Goal: Entertainment & Leisure: Consume media (video, audio)

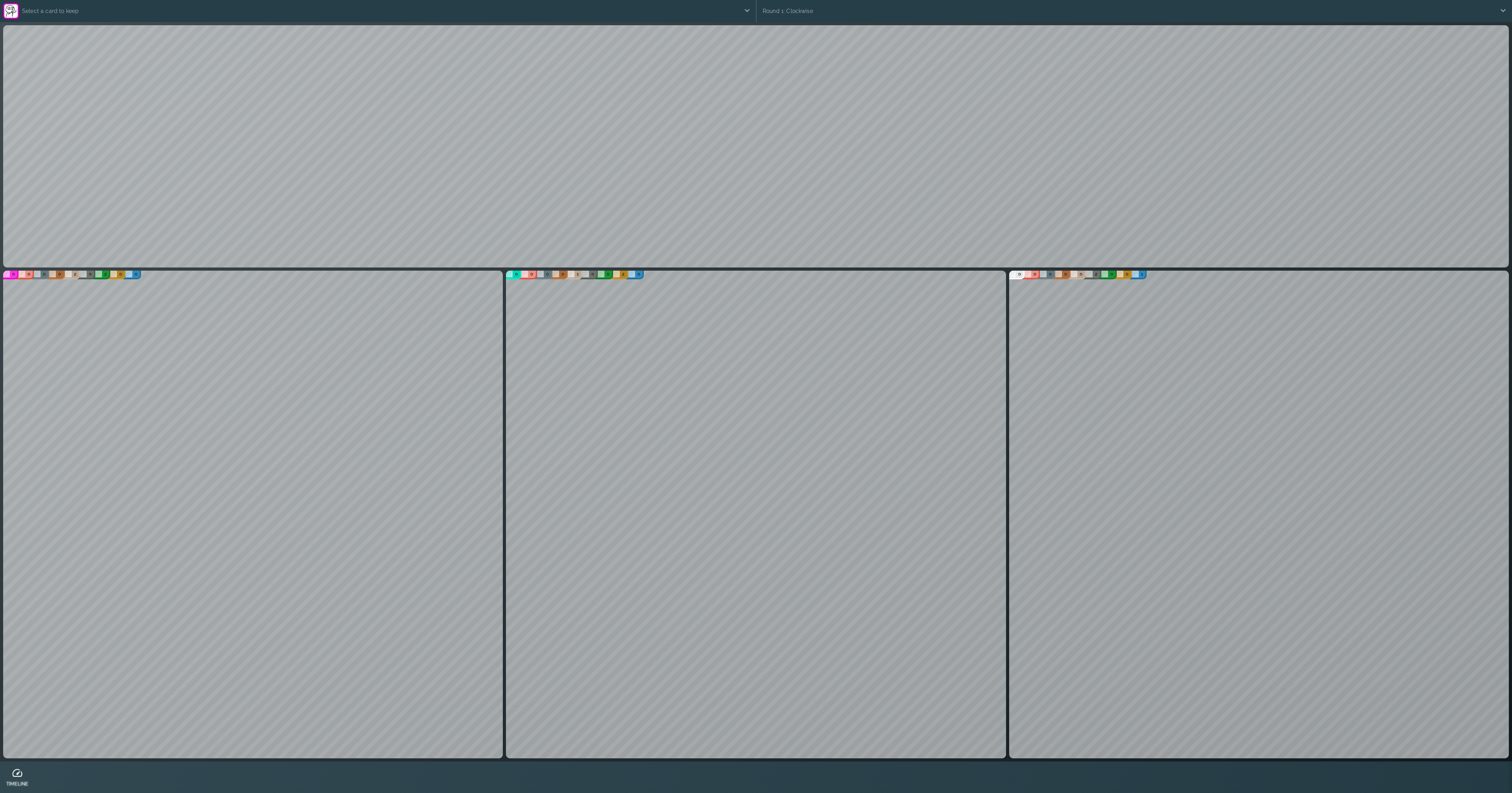
click at [23, 772] on div at bounding box center [17, 772] width 21 height 12
click at [749, 776] on icon at bounding box center [751, 773] width 12 height 12
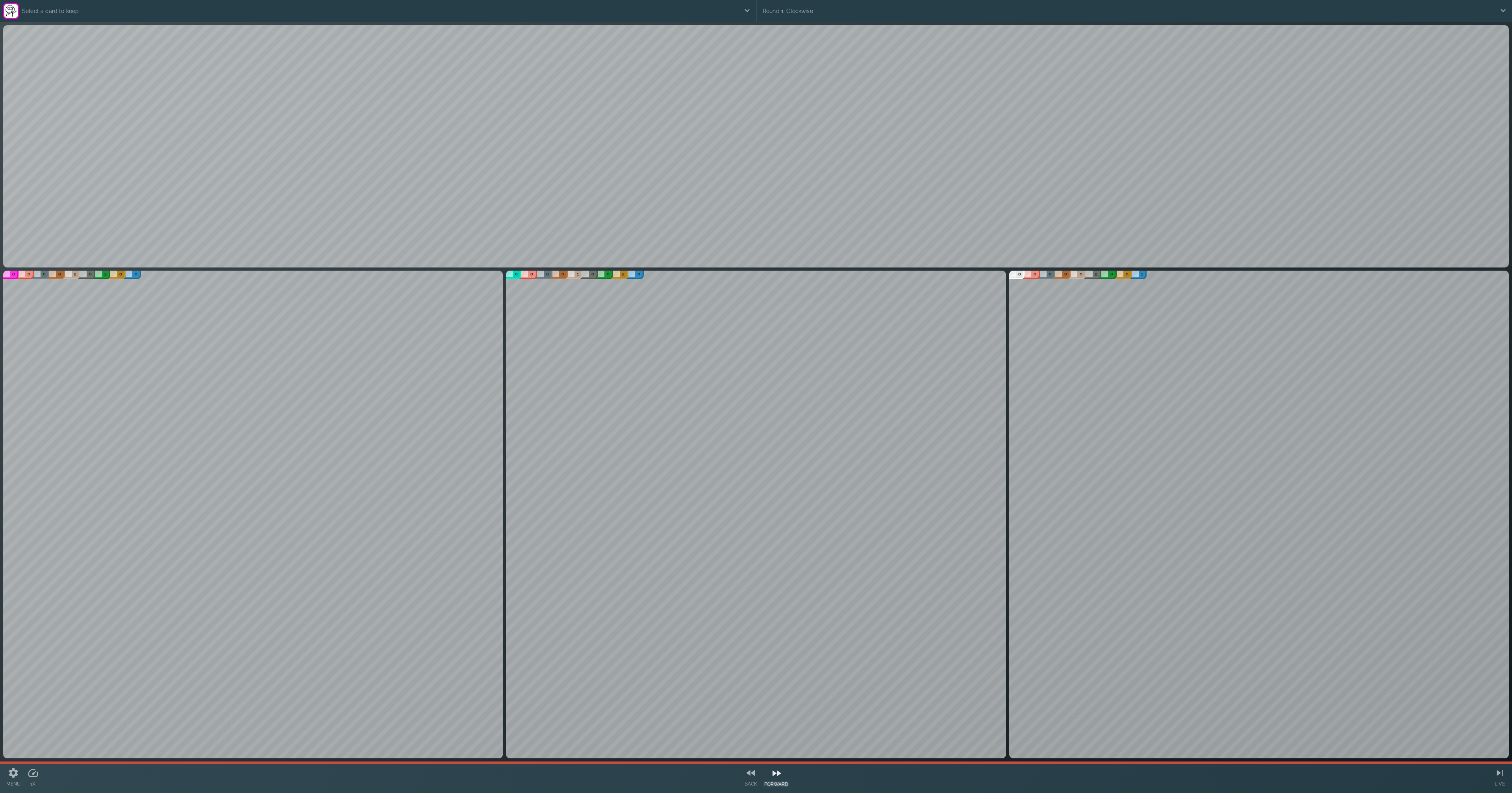
click at [783, 776] on div at bounding box center [777, 773] width 25 height 12
click at [750, 776] on icon at bounding box center [751, 773] width 12 height 12
click at [774, 776] on icon at bounding box center [776, 773] width 12 height 12
click at [748, 775] on icon at bounding box center [750, 772] width 12 height 12
click at [748, 775] on icon at bounding box center [751, 773] width 12 height 12
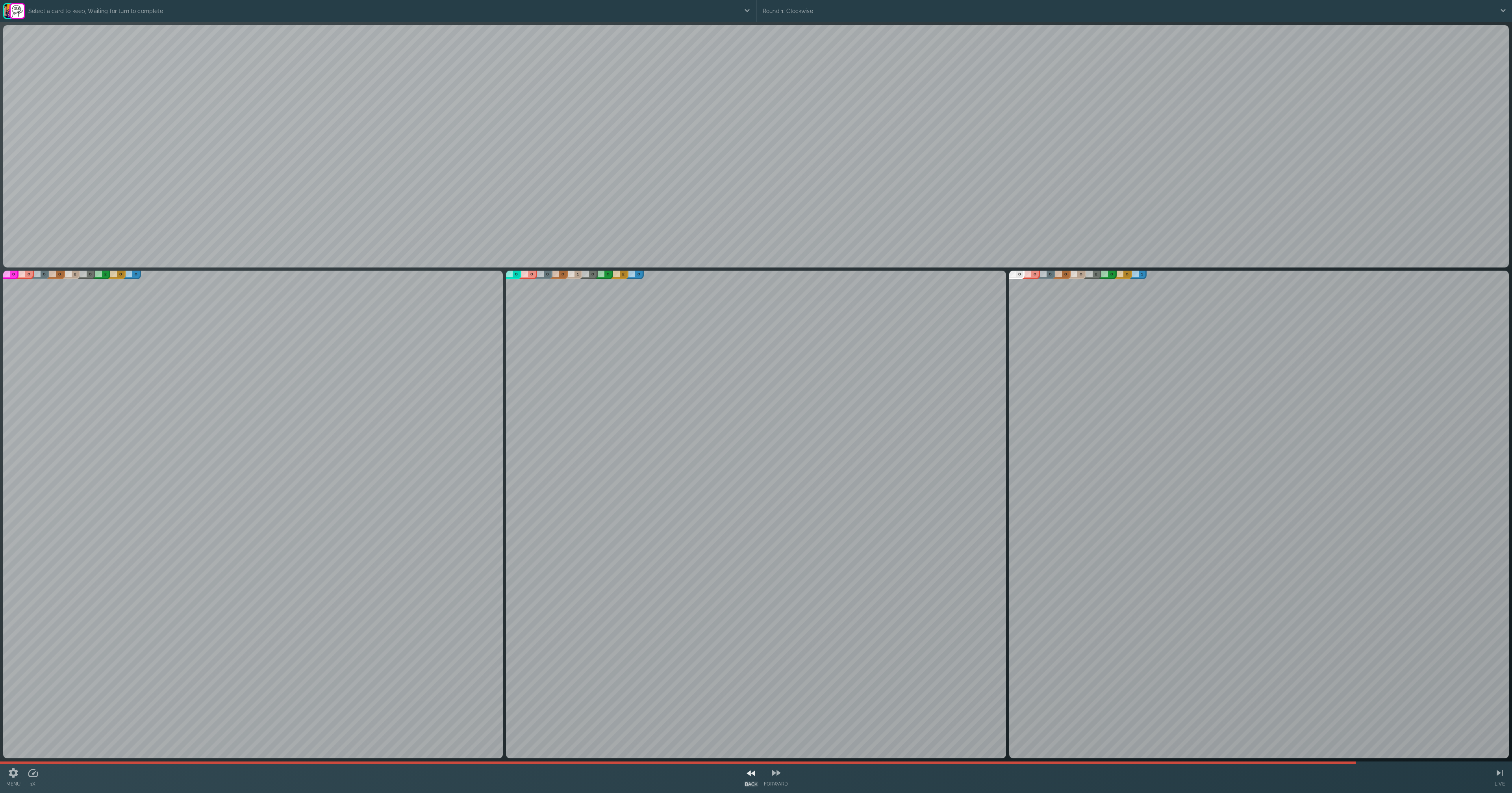
click at [748, 775] on icon at bounding box center [751, 773] width 12 height 12
click at [748, 775] on icon at bounding box center [750, 772] width 12 height 12
click at [748, 775] on icon at bounding box center [751, 773] width 12 height 12
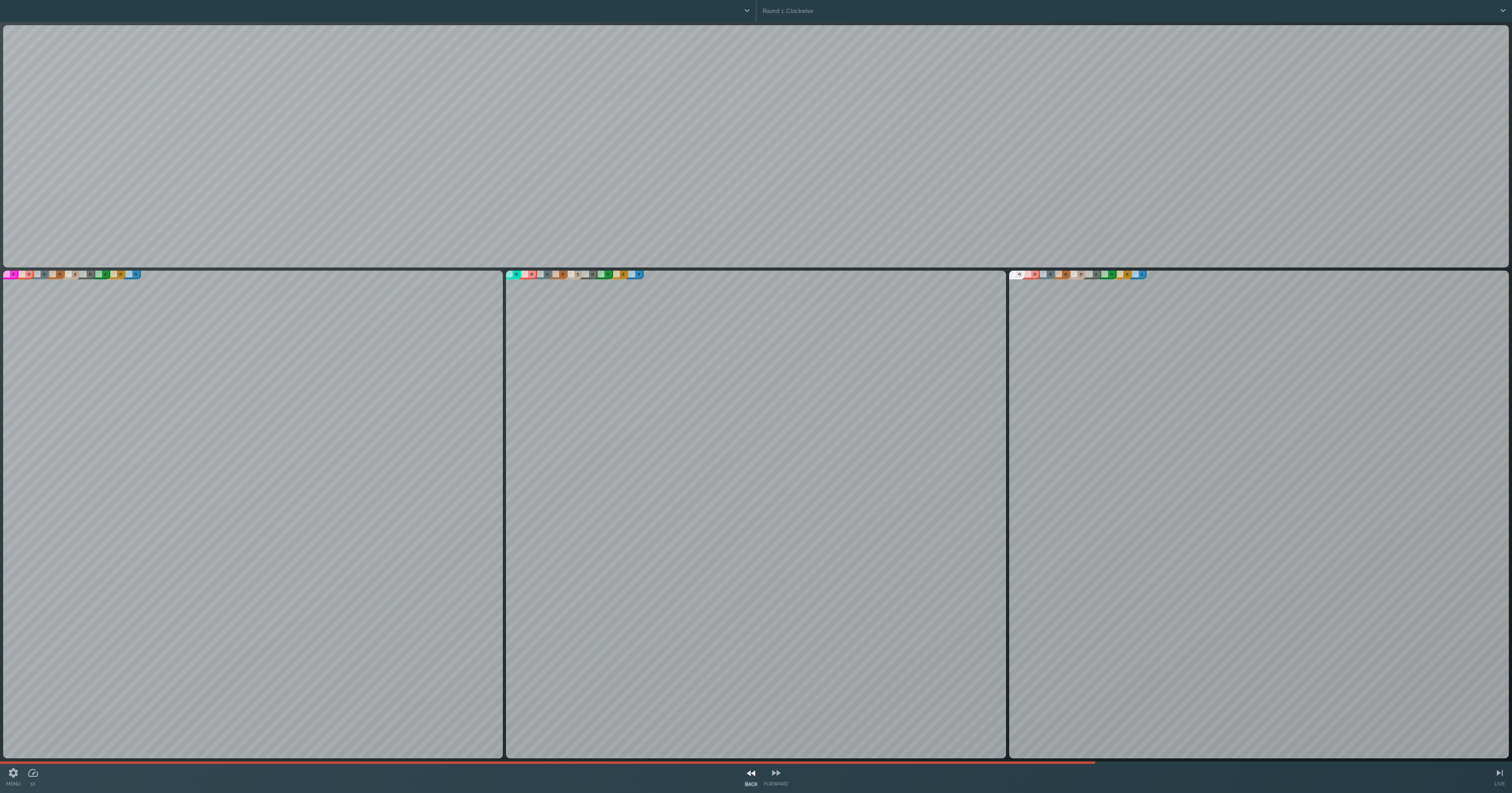
click at [748, 775] on icon at bounding box center [751, 773] width 12 height 12
click at [780, 778] on icon at bounding box center [776, 773] width 12 height 12
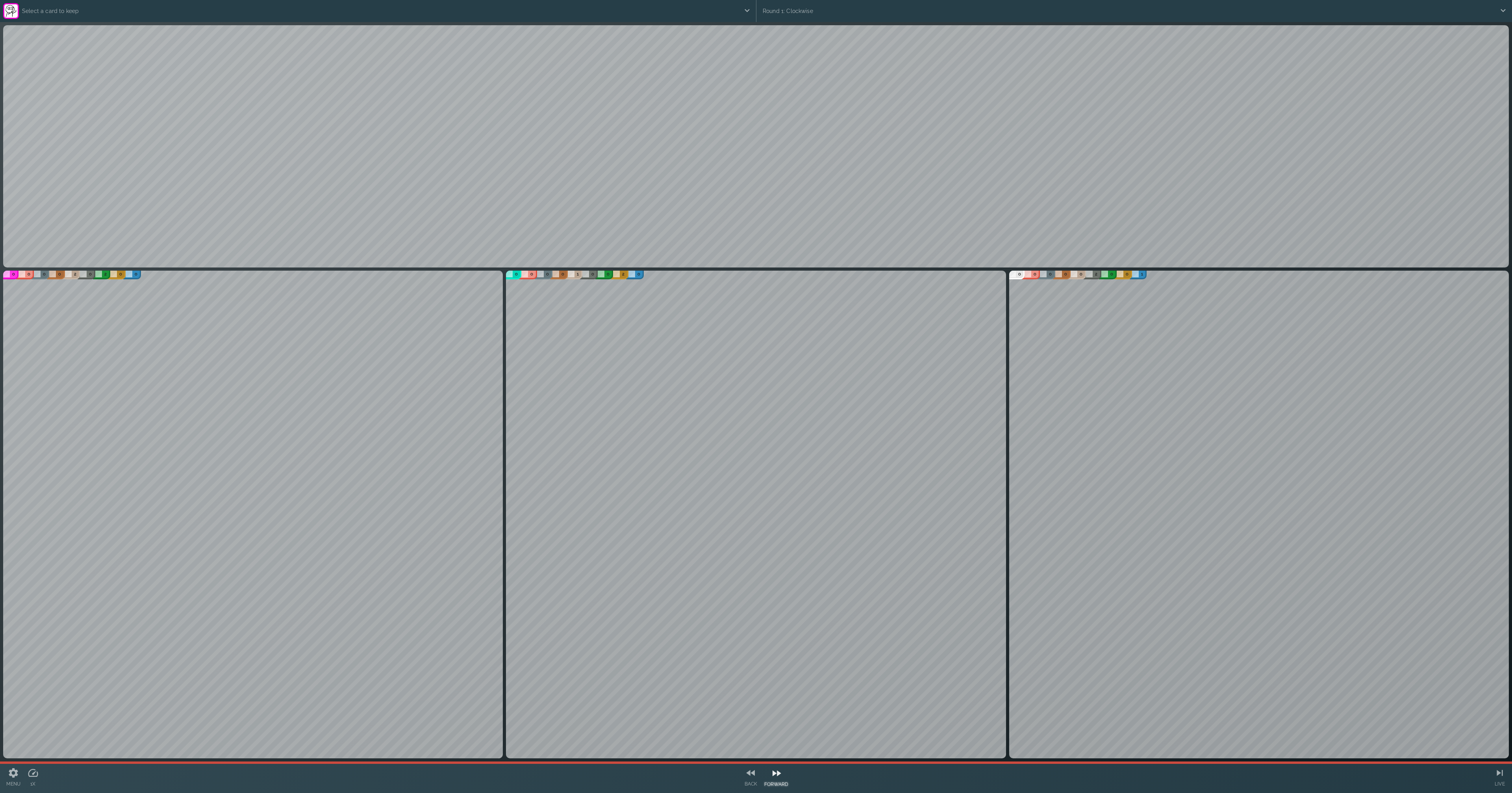
click at [780, 778] on icon at bounding box center [776, 773] width 12 height 12
click at [1497, 778] on icon at bounding box center [1500, 772] width 12 height 12
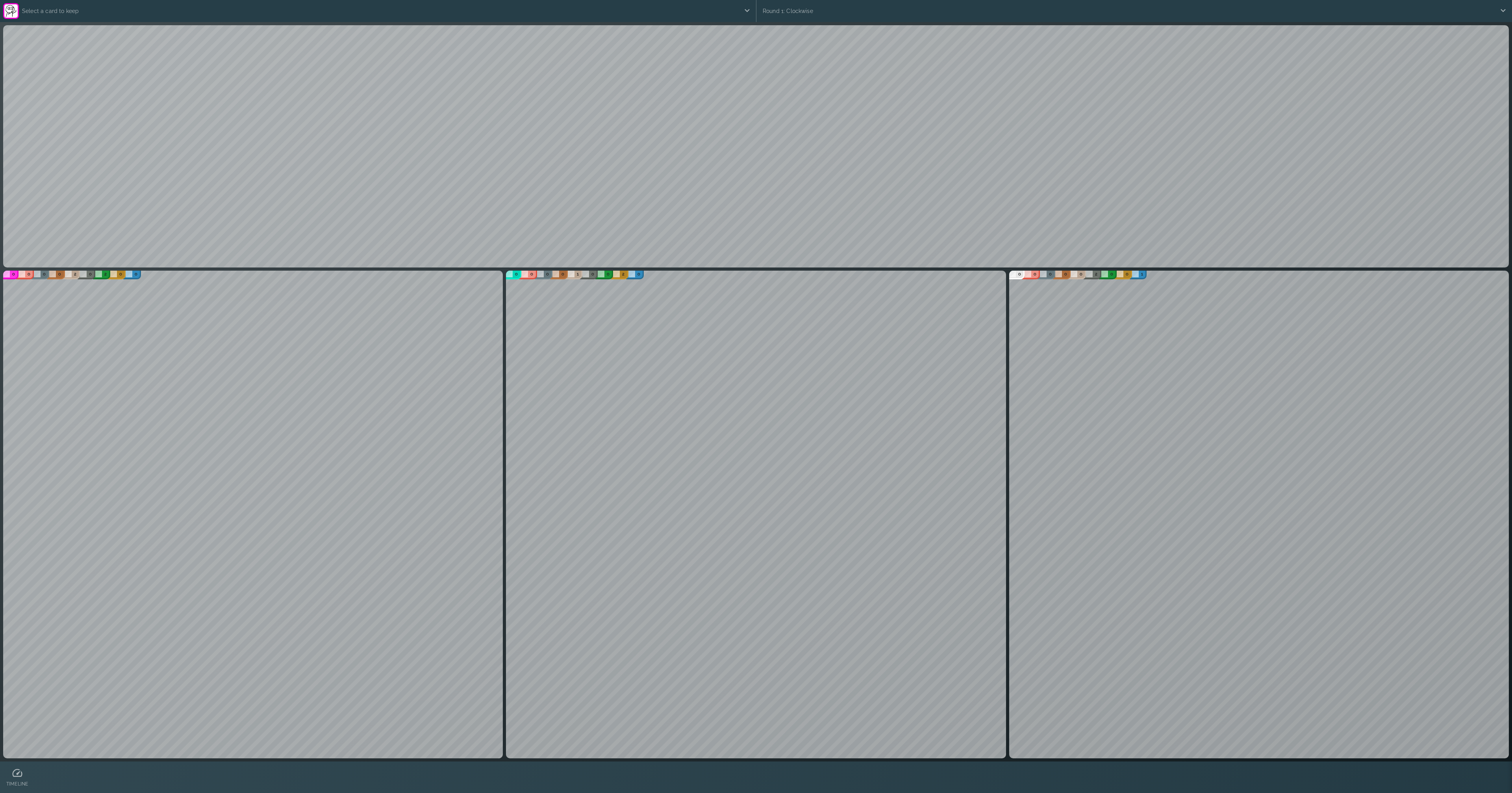
click at [510, 278] on div "0" at bounding box center [512, 274] width 18 height 10
